Goal: Find specific page/section: Find specific page/section

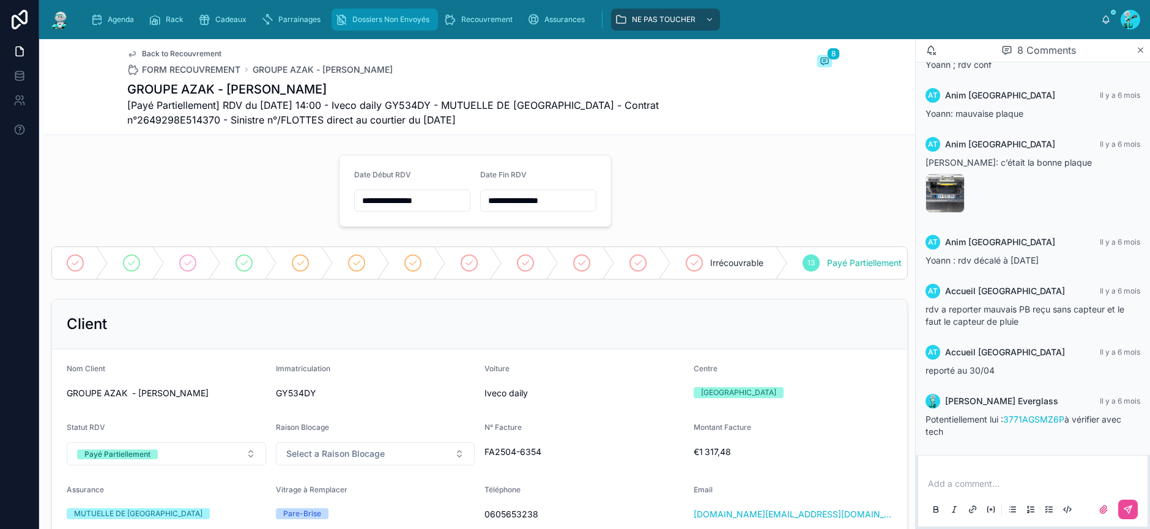
click at [400, 23] on span "Dossiers Non Envoyés" at bounding box center [390, 20] width 77 height 10
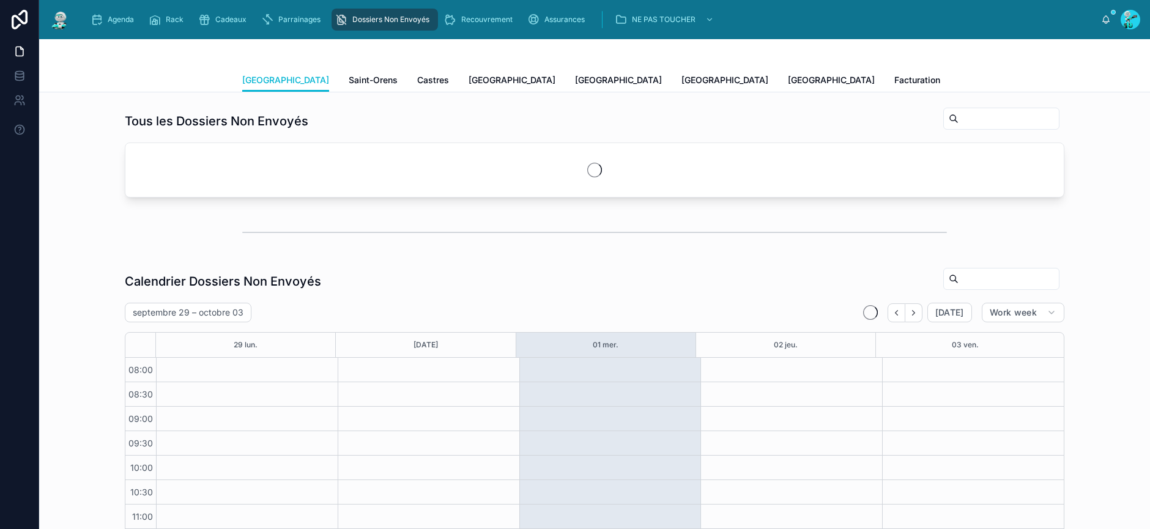
scroll to position [190, 0]
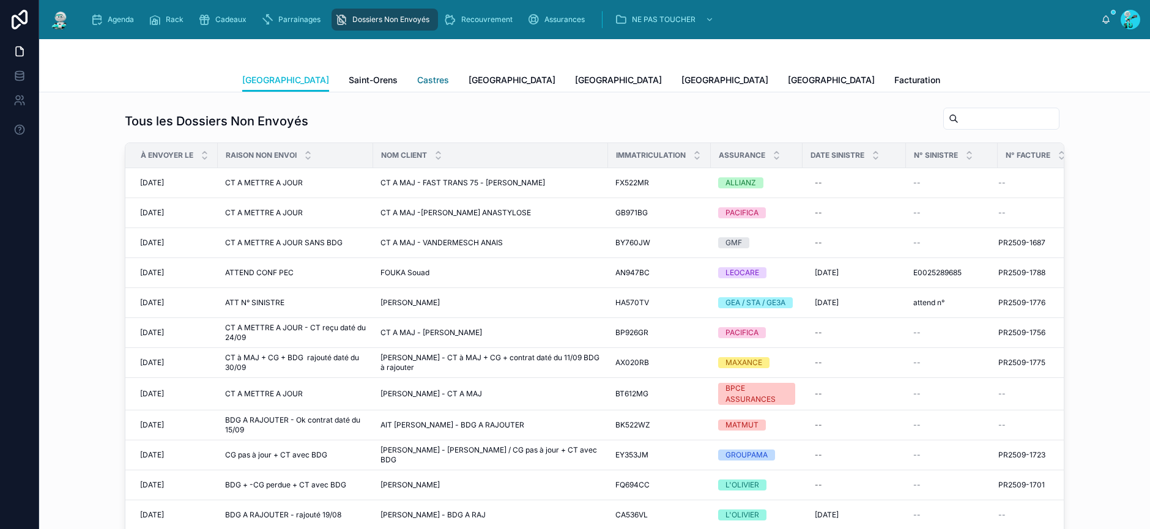
click at [417, 82] on span "Castres" at bounding box center [433, 80] width 32 height 12
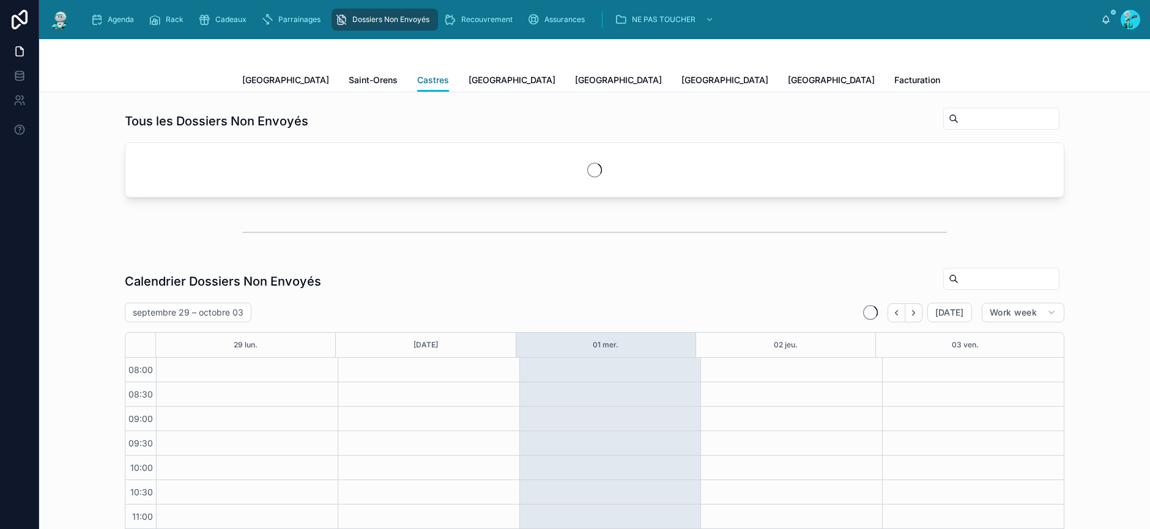
scroll to position [190, 0]
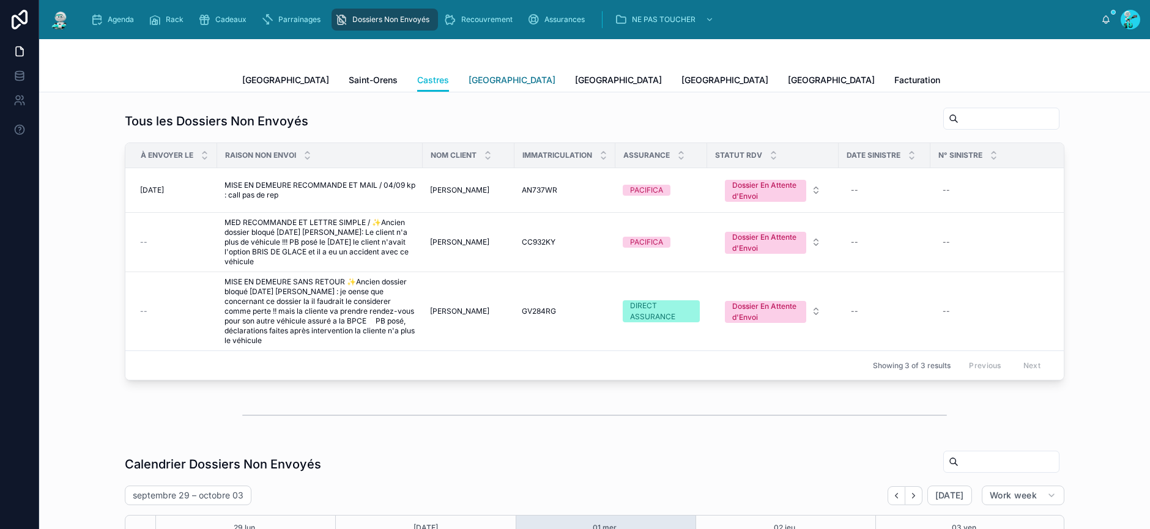
click at [469, 87] on link "[GEOGRAPHIC_DATA]" at bounding box center [512, 81] width 87 height 24
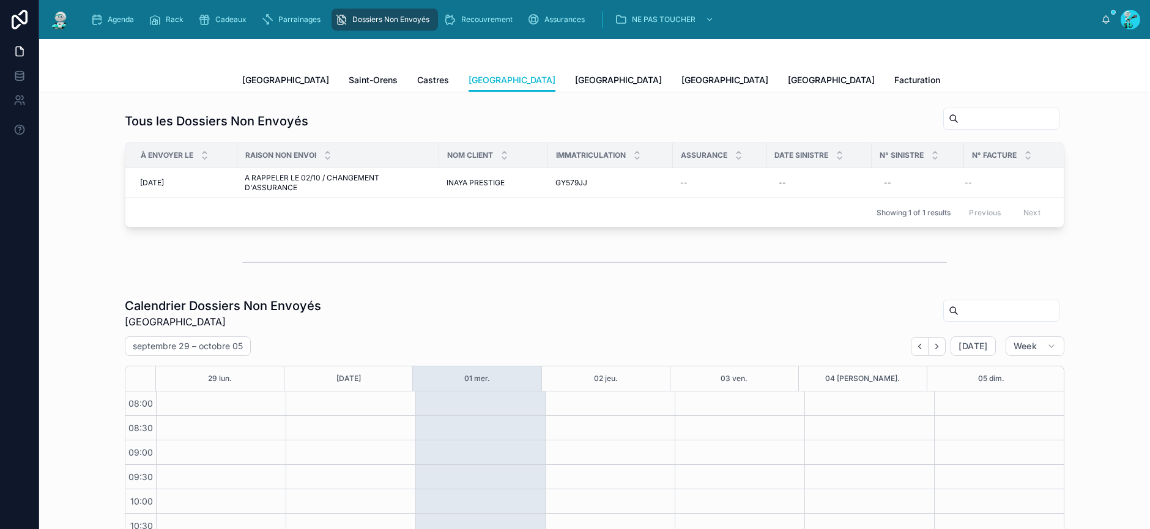
scroll to position [194, 0]
click at [575, 83] on span "[GEOGRAPHIC_DATA]" at bounding box center [618, 80] width 87 height 12
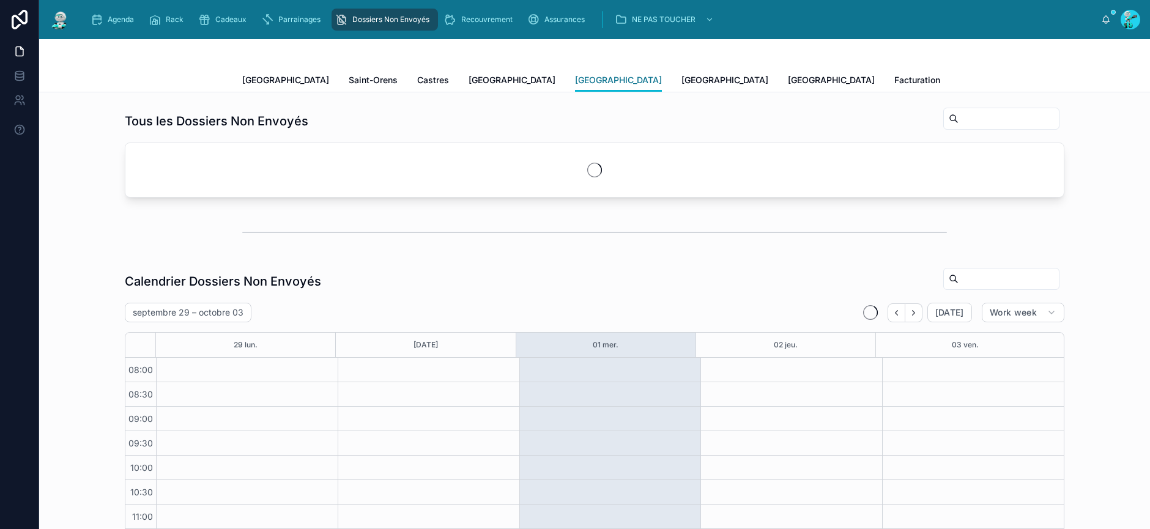
scroll to position [190, 0]
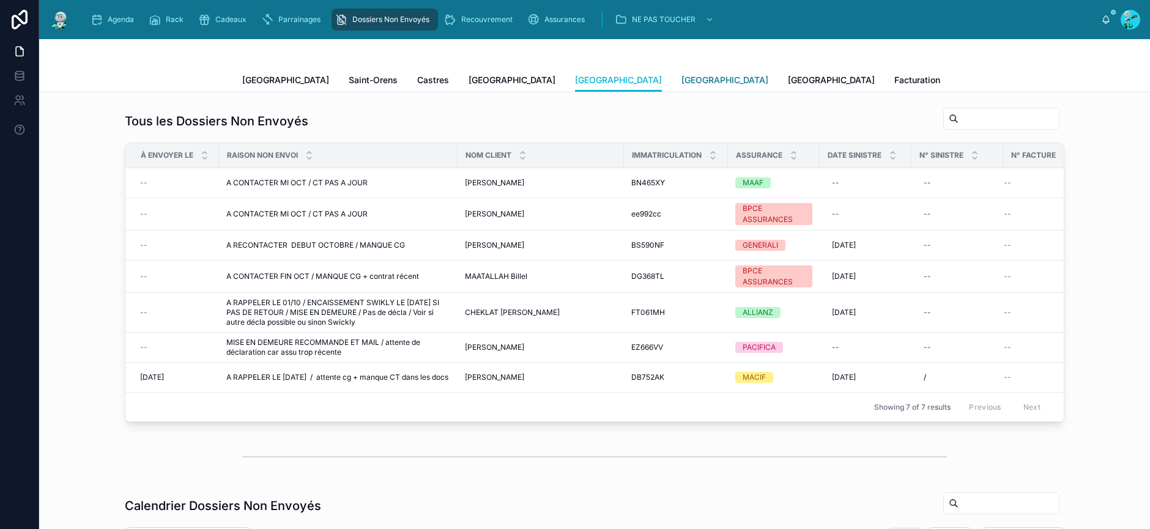
click at [682, 80] on span "[GEOGRAPHIC_DATA]" at bounding box center [725, 80] width 87 height 12
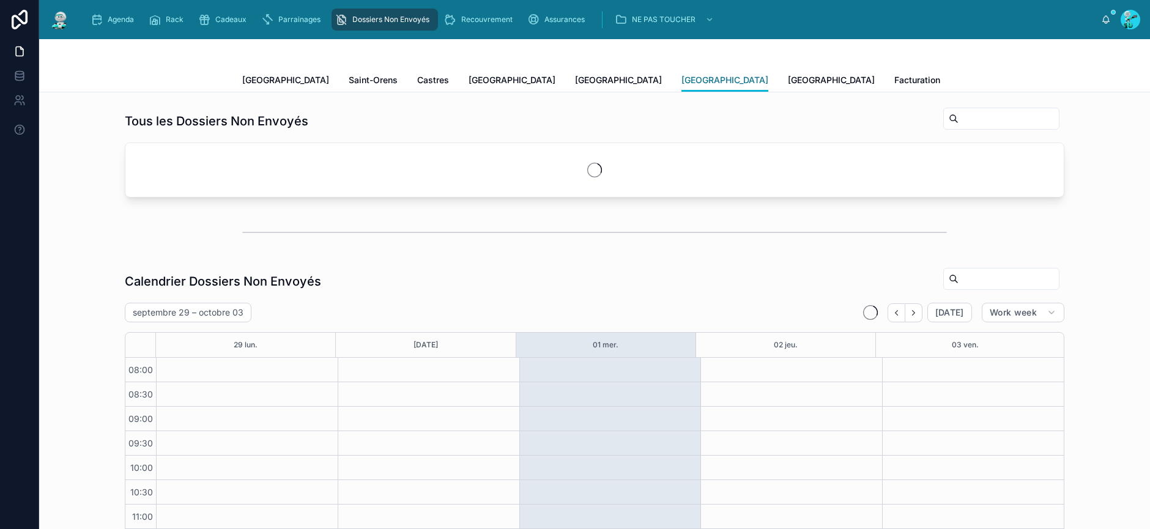
scroll to position [190, 0]
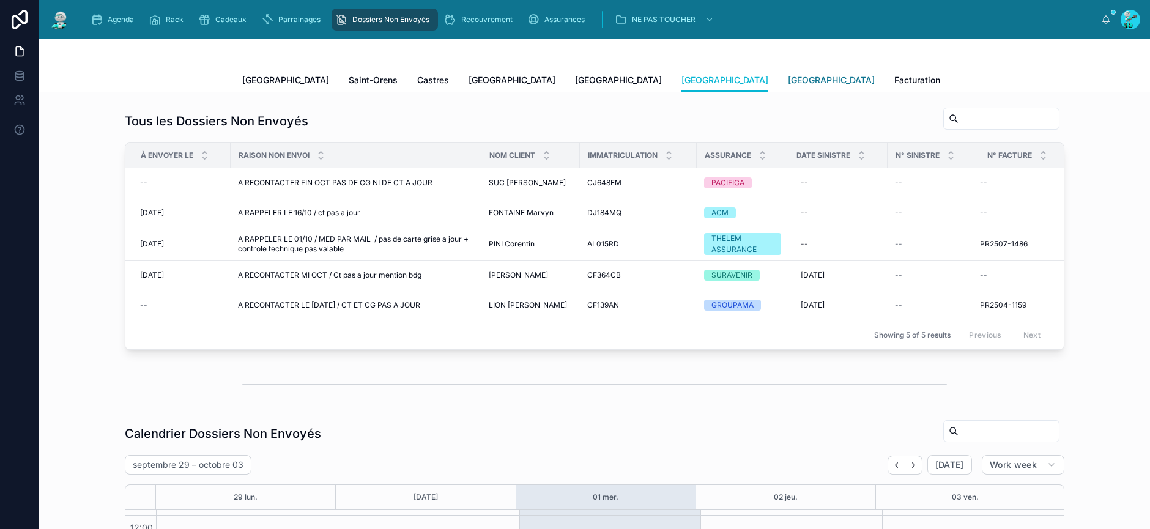
click at [788, 78] on span "[GEOGRAPHIC_DATA]" at bounding box center [831, 80] width 87 height 12
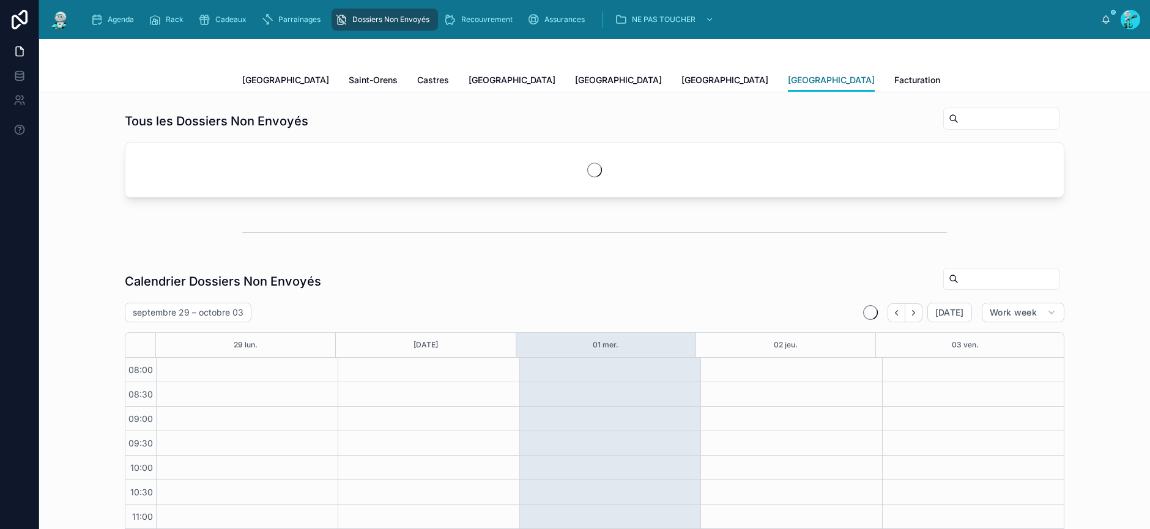
scroll to position [190, 0]
